Goal: Information Seeking & Learning: Compare options

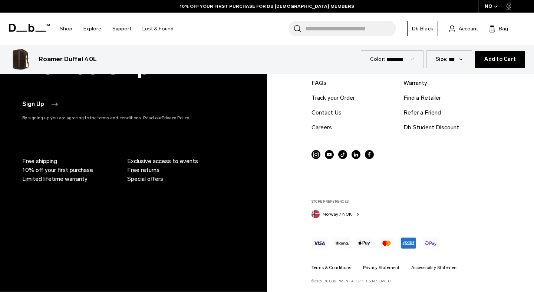
scroll to position [2290, 0]
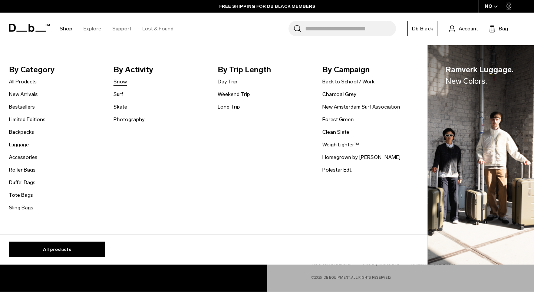
click at [120, 84] on link "Snow" at bounding box center [119, 82] width 13 height 8
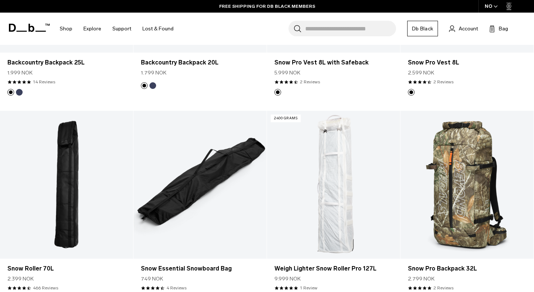
scroll to position [756, 0]
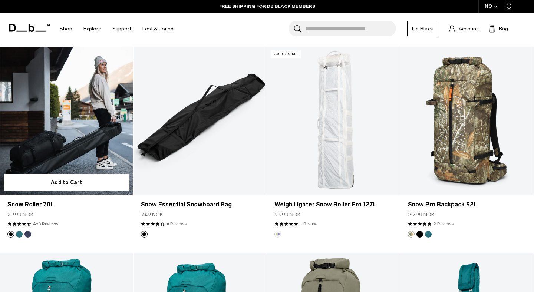
click at [92, 152] on link "Snow Roller 70L" at bounding box center [66, 121] width 133 height 148
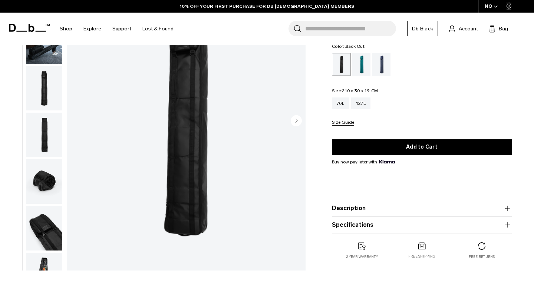
scroll to position [81, 0]
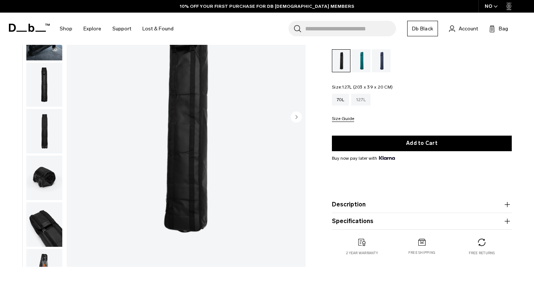
click at [364, 103] on div "127L" at bounding box center [360, 100] width 19 height 12
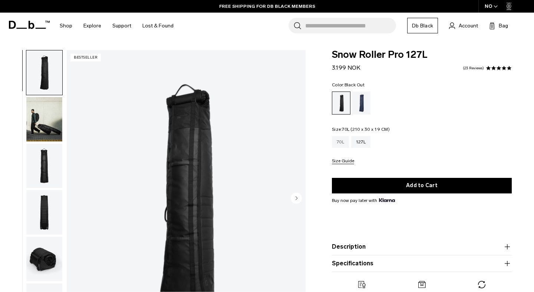
click at [343, 145] on div "70L" at bounding box center [340, 142] width 17 height 12
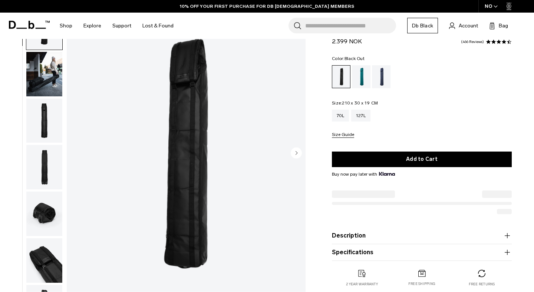
scroll to position [47, 0]
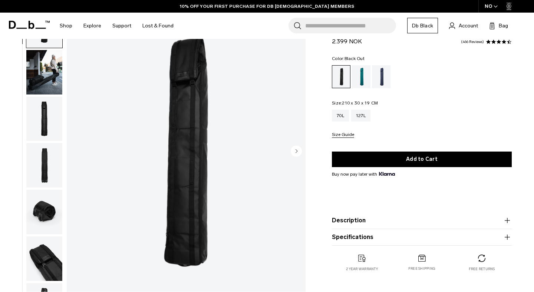
click at [40, 160] on img "button" at bounding box center [44, 165] width 36 height 44
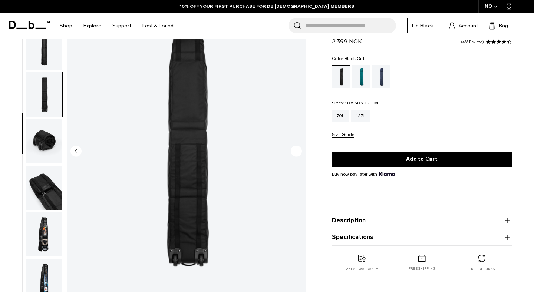
scroll to position [73, 0]
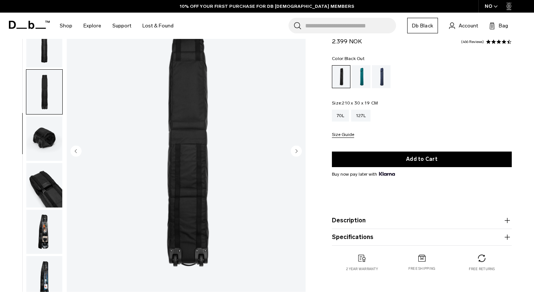
click at [52, 147] on img "button" at bounding box center [44, 138] width 36 height 44
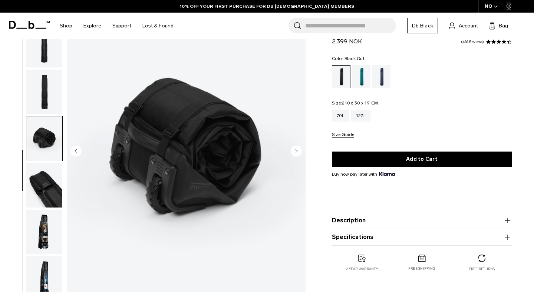
click at [47, 178] on img "button" at bounding box center [44, 185] width 36 height 44
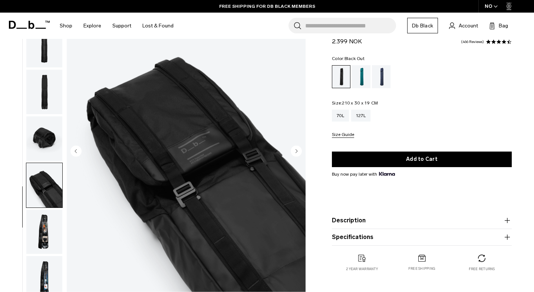
click at [55, 217] on img "button" at bounding box center [44, 232] width 36 height 44
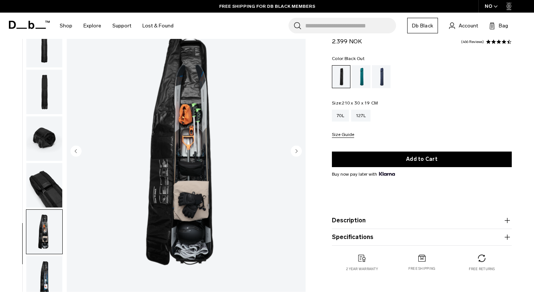
click at [46, 105] on img "button" at bounding box center [44, 92] width 36 height 44
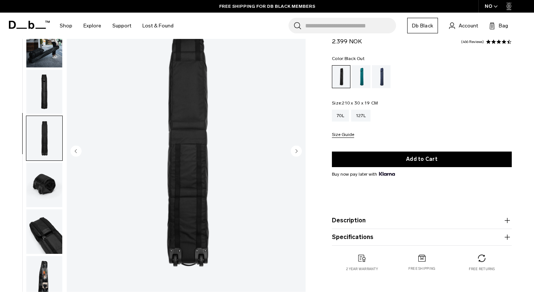
click at [48, 85] on img "button" at bounding box center [44, 92] width 36 height 44
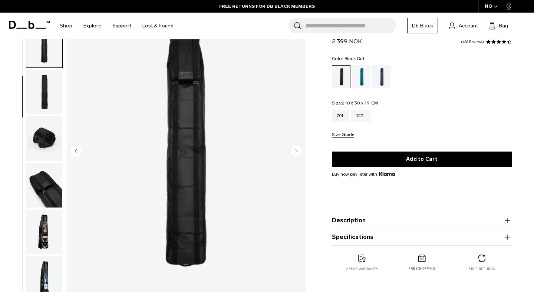
click at [41, 281] on img "button" at bounding box center [44, 278] width 36 height 44
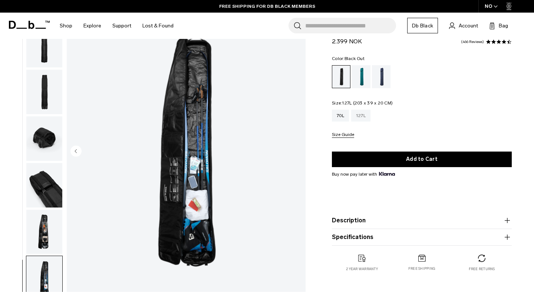
click at [357, 119] on div "127L" at bounding box center [360, 116] width 19 height 12
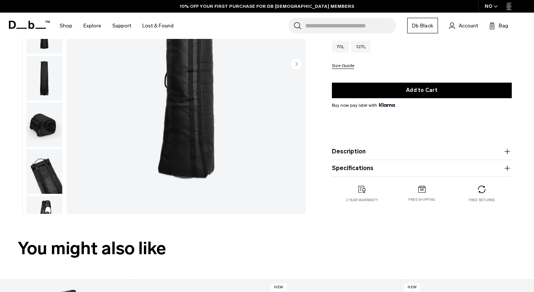
click at [44, 172] on img "button" at bounding box center [44, 171] width 36 height 44
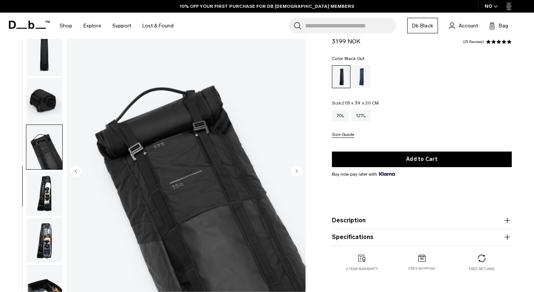
scroll to position [33, 0]
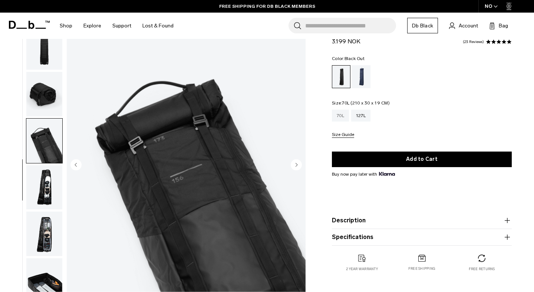
click at [342, 113] on div "70L" at bounding box center [340, 116] width 17 height 12
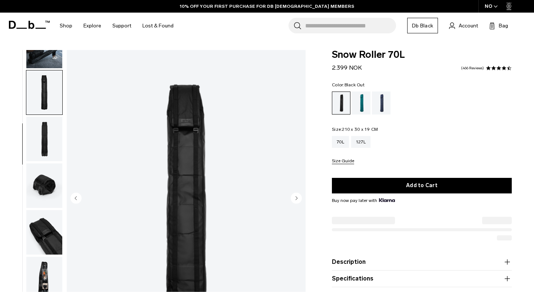
click at [44, 185] on img "button" at bounding box center [44, 185] width 36 height 44
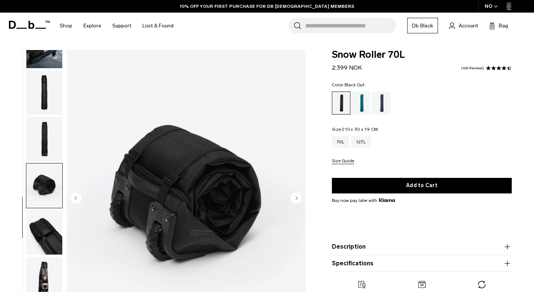
click at [42, 234] on img "button" at bounding box center [44, 232] width 36 height 44
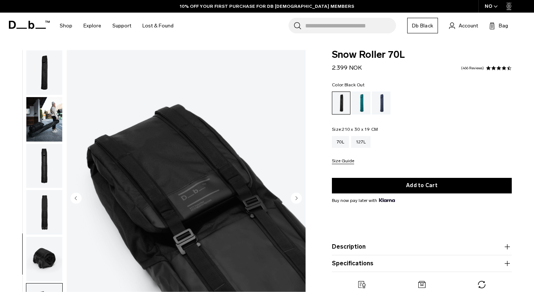
click at [45, 65] on img "button" at bounding box center [44, 72] width 36 height 44
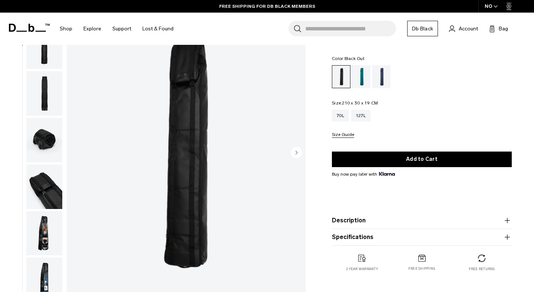
scroll to position [46, 0]
click at [45, 191] on img "button" at bounding box center [44, 186] width 36 height 44
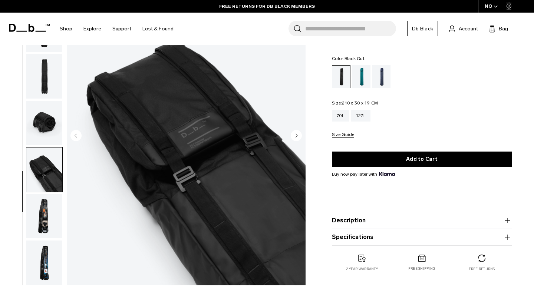
scroll to position [63, 0]
click at [45, 204] on img "button" at bounding box center [44, 216] width 36 height 44
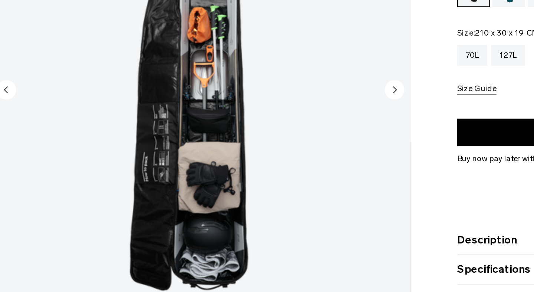
click at [296, 136] on icon "Next slide" at bounding box center [297, 134] width 2 height 3
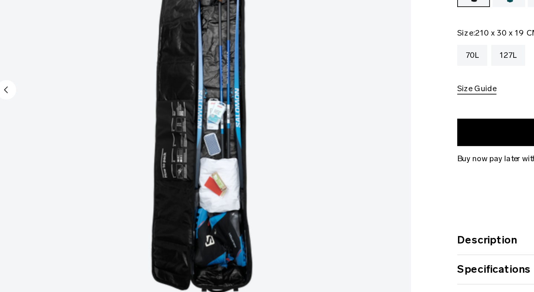
click at [296, 136] on img "8 / 8" at bounding box center [186, 136] width 239 height 298
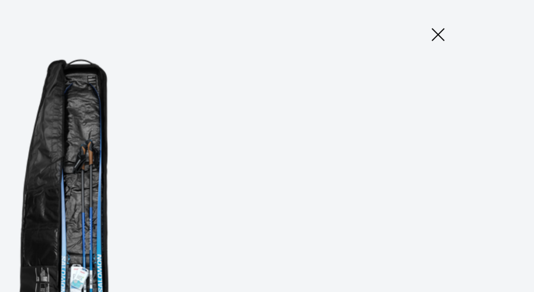
click at [481, 20] on icon at bounding box center [479, 20] width 12 height 12
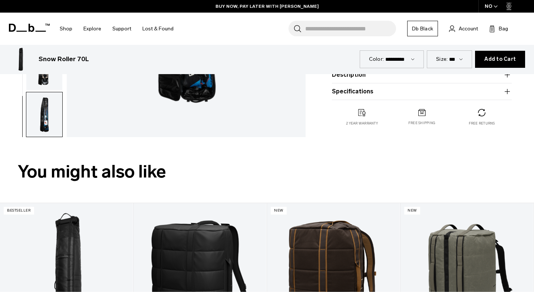
scroll to position [177, 0]
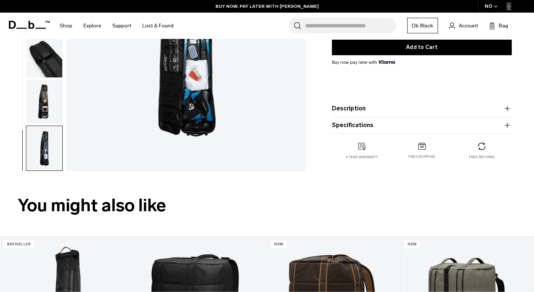
click at [346, 108] on button "Description" at bounding box center [422, 108] width 180 height 9
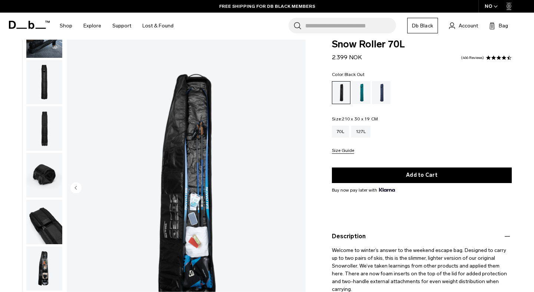
scroll to position [0, 0]
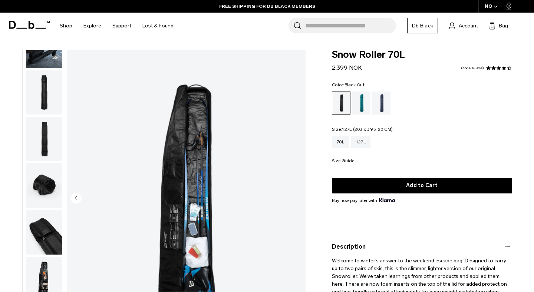
click at [356, 143] on div "127L" at bounding box center [360, 142] width 19 height 12
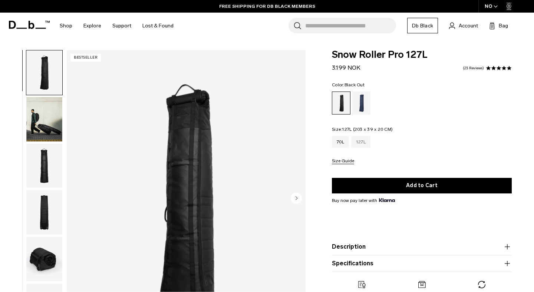
click at [364, 143] on div "127L" at bounding box center [360, 142] width 19 height 12
